Goal: Find specific page/section: Find specific page/section

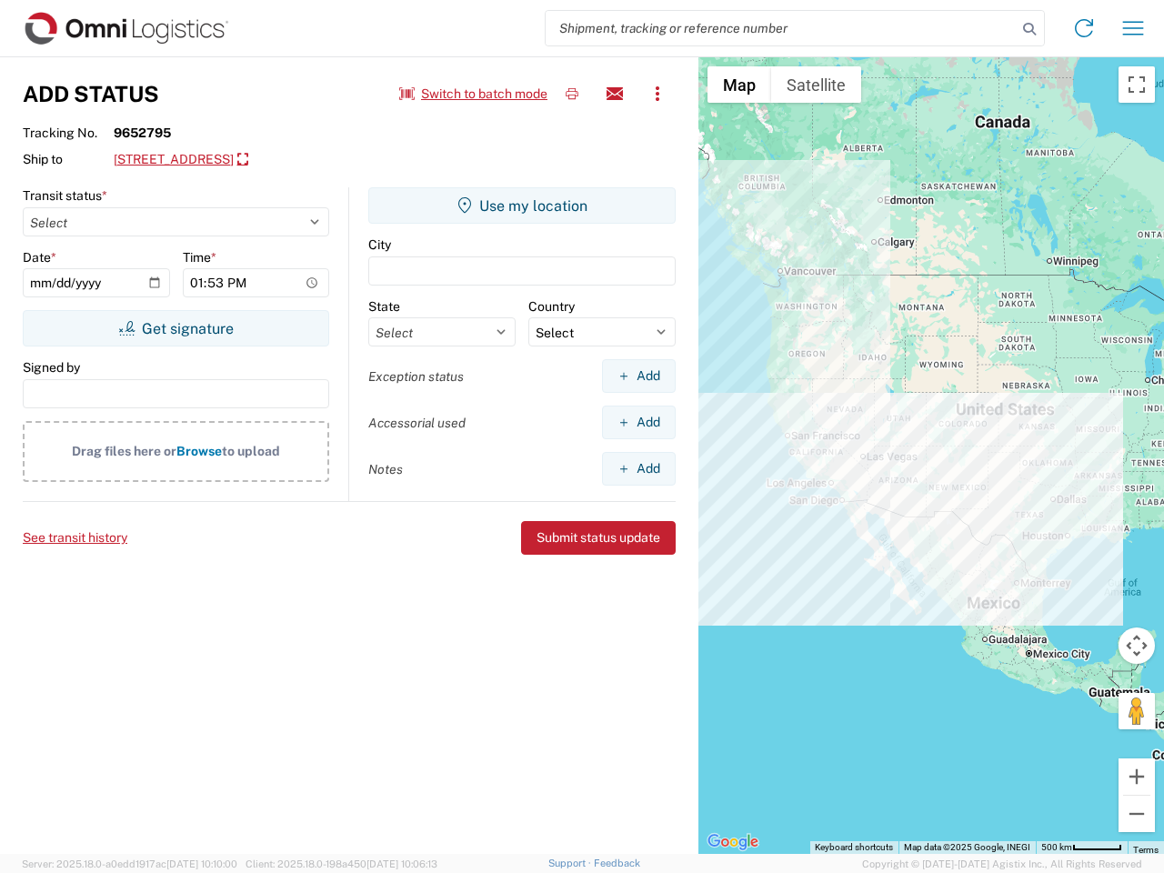
click at [781, 28] on input "search" at bounding box center [780, 28] width 471 height 35
click at [1029, 29] on icon at bounding box center [1028, 28] width 25 height 25
click at [1084, 28] on icon at bounding box center [1083, 28] width 29 height 29
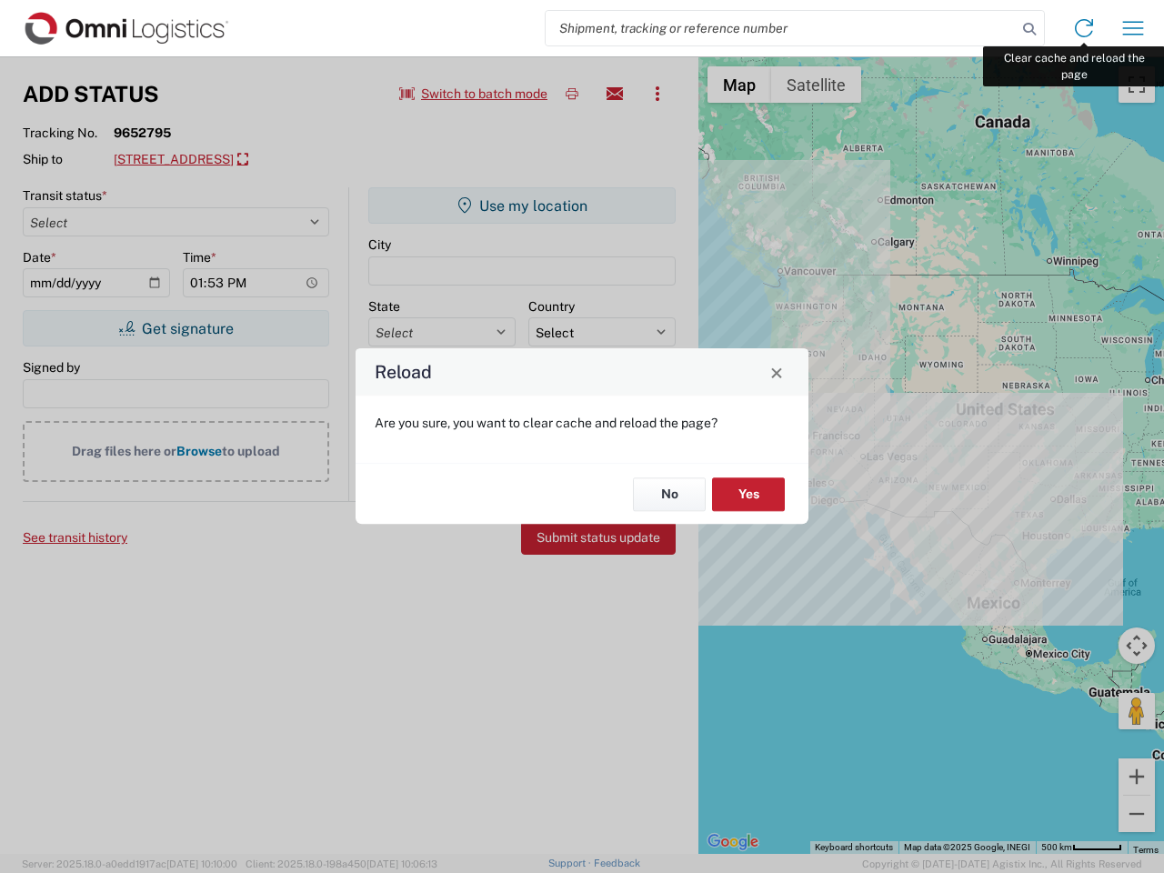
click at [1133, 28] on div "Reload Are you sure, you want to clear cache and reload the page? No Yes" at bounding box center [582, 436] width 1164 height 873
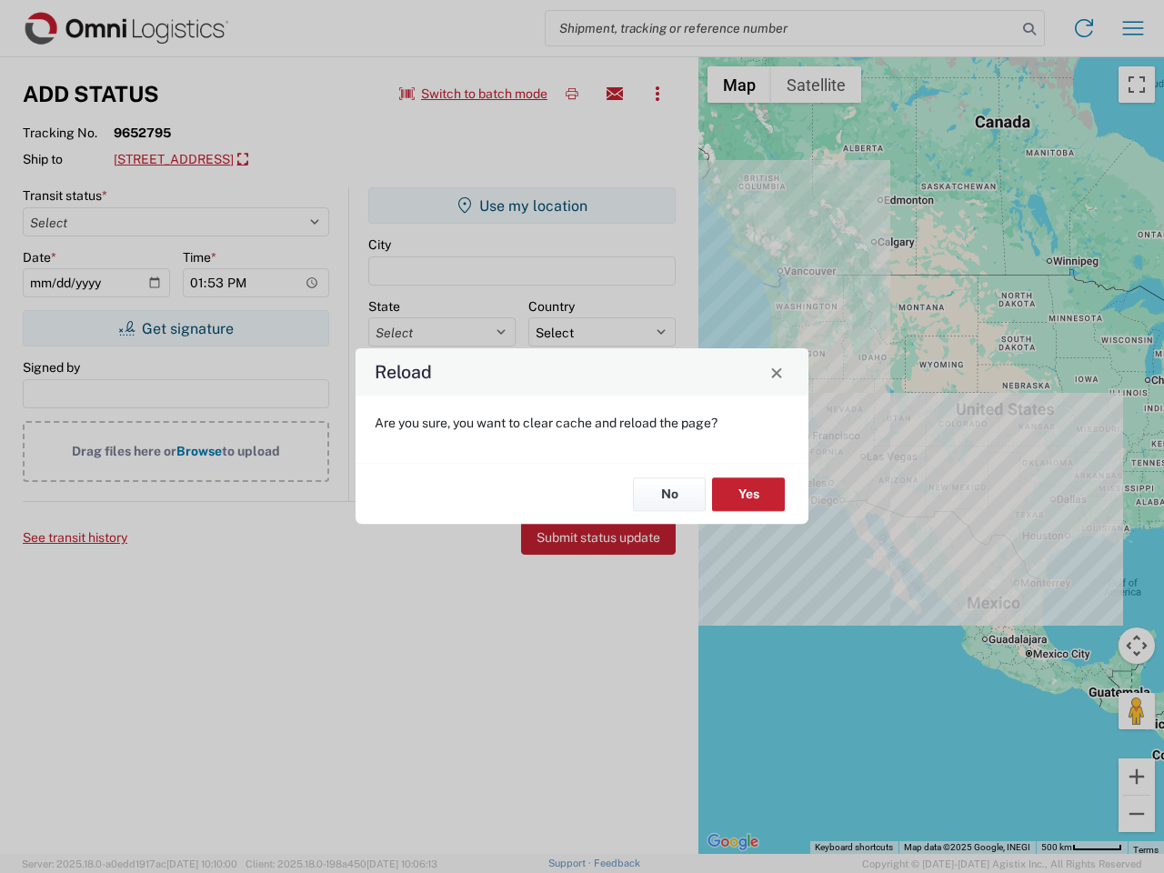
click at [474, 94] on div "Reload Are you sure, you want to clear cache and reload the page? No Yes" at bounding box center [582, 436] width 1164 height 873
click at [572, 94] on div "Reload Are you sure, you want to clear cache and reload the page? No Yes" at bounding box center [582, 436] width 1164 height 873
click at [615, 94] on div "Reload Are you sure, you want to clear cache and reload the page? No Yes" at bounding box center [582, 436] width 1164 height 873
click at [657, 94] on div "Reload Are you sure, you want to clear cache and reload the page? No Yes" at bounding box center [582, 436] width 1164 height 873
click at [251, 160] on div "Reload Are you sure, you want to clear cache and reload the page? No Yes" at bounding box center [582, 436] width 1164 height 873
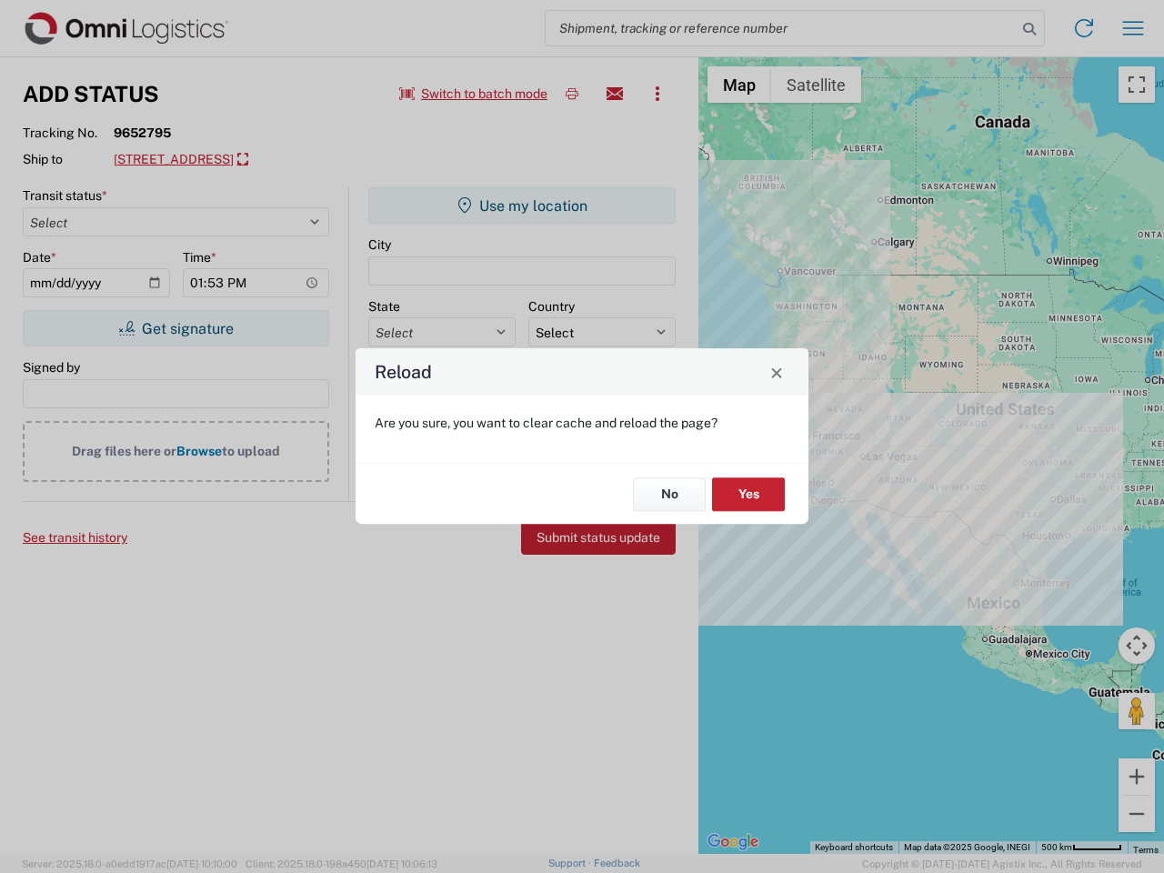
click at [175, 328] on div "Reload Are you sure, you want to clear cache and reload the page? No Yes" at bounding box center [582, 436] width 1164 height 873
